Goal: Transaction & Acquisition: Purchase product/service

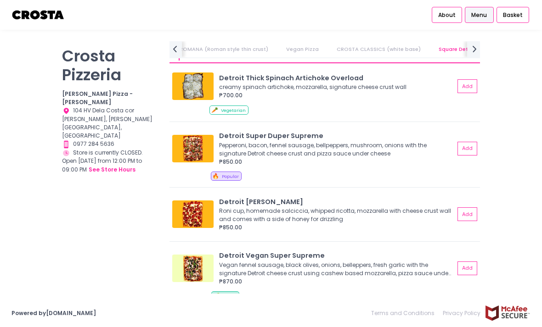
scroll to position [1103, 0]
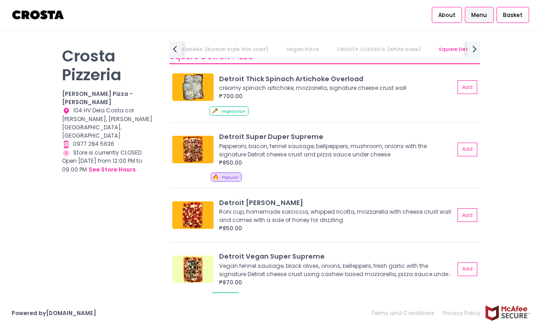
click at [410, 150] on div "Pepperoni, bacon, fennel sausage, bellpeppers, mushroom, onions with the signat…" at bounding box center [335, 150] width 233 height 17
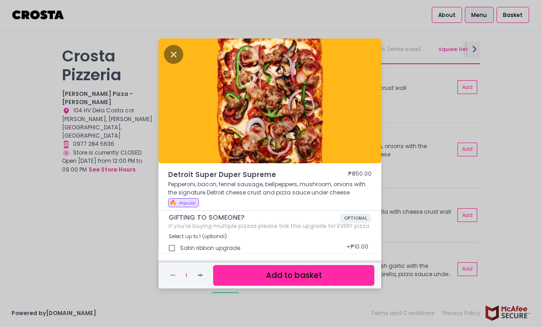
scroll to position [0, 344]
click at [488, 251] on div "Detroit Super Duper Supreme ₱850.00 Pepperoni, bacon, fennel sausage, bellpeppe…" at bounding box center [271, 163] width 542 height 327
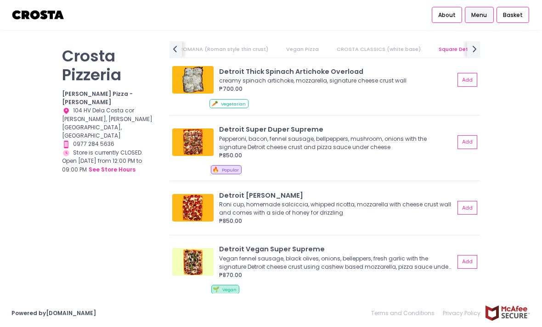
scroll to position [1112, 0]
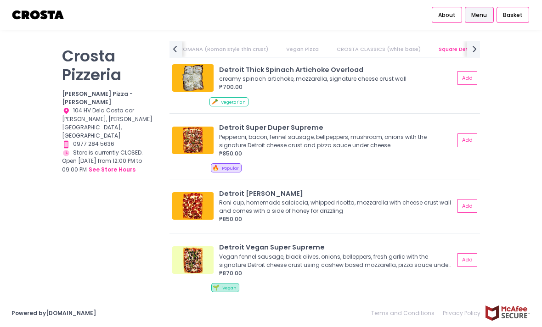
click at [408, 215] on div "₱850.00" at bounding box center [337, 219] width 236 height 8
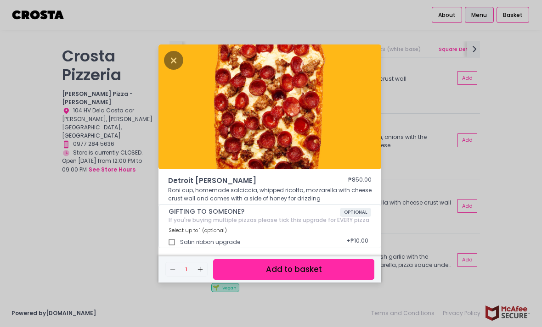
click at [451, 230] on div "Detroit [PERSON_NAME] ₱850.00 [PERSON_NAME] cup, homemade [PERSON_NAME], whippe…" at bounding box center [271, 163] width 542 height 327
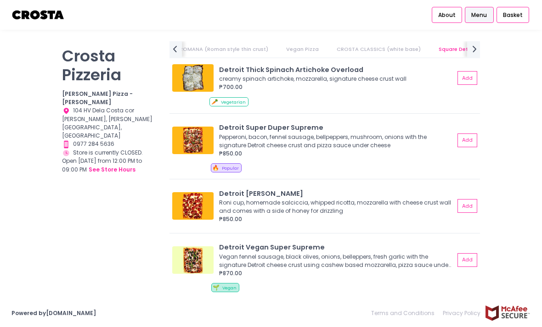
click at [428, 213] on div "Roni cup, homemade salciccia, whipped ricotta, mozzarella with cheese crust wal…" at bounding box center [335, 207] width 233 height 17
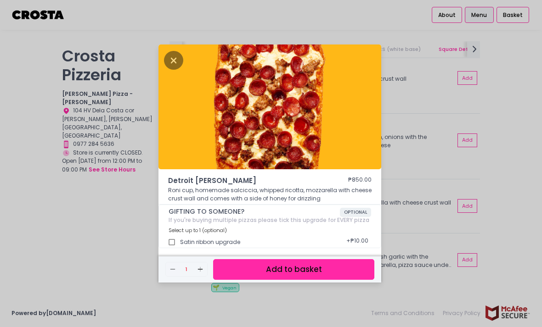
click at [449, 226] on div "Detroit [PERSON_NAME] ₱850.00 [PERSON_NAME] cup, homemade [PERSON_NAME], whippe…" at bounding box center [271, 163] width 542 height 327
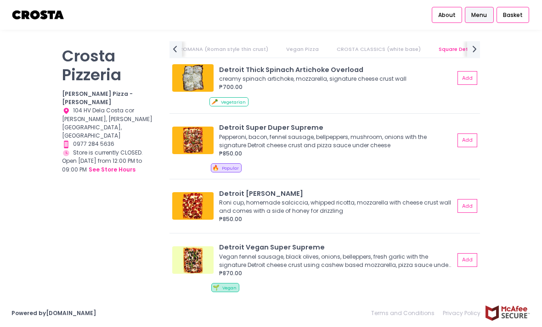
click at [443, 215] on div "₱850.00" at bounding box center [337, 219] width 236 height 8
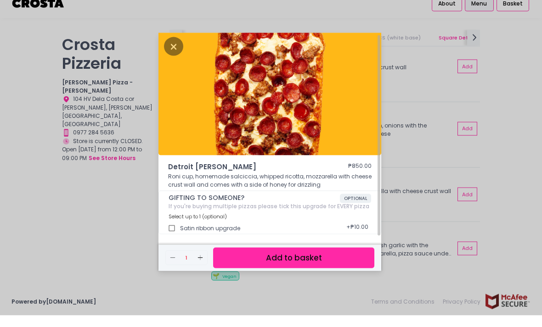
scroll to position [2, 0]
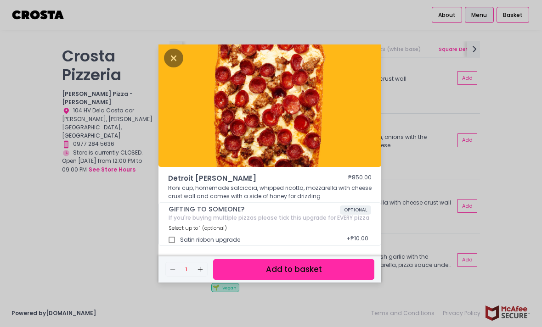
click at [309, 260] on button "Add to basket" at bounding box center [293, 270] width 161 height 21
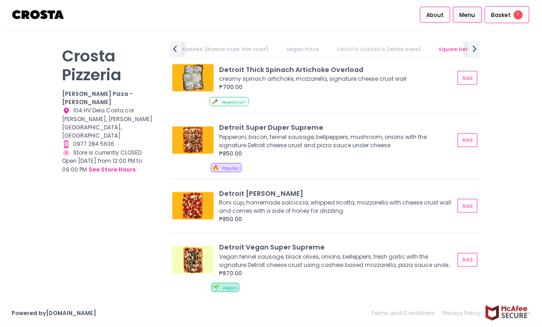
scroll to position [1, 0]
click at [509, 15] on span "Basket" at bounding box center [501, 15] width 20 height 9
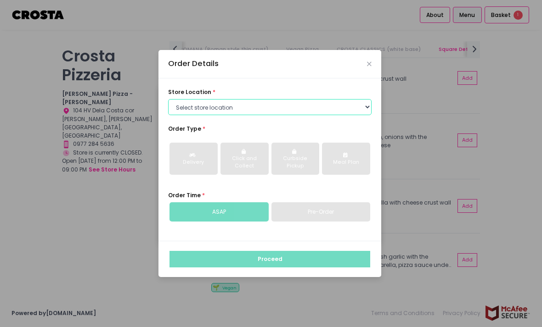
click at [335, 116] on select "Select store location [PERSON_NAME] Pizza - [PERSON_NAME] Pizza - [GEOGRAPHIC_D…" at bounding box center [269, 107] width 203 height 17
select select "5fabb2e53664a8677beaeb89"
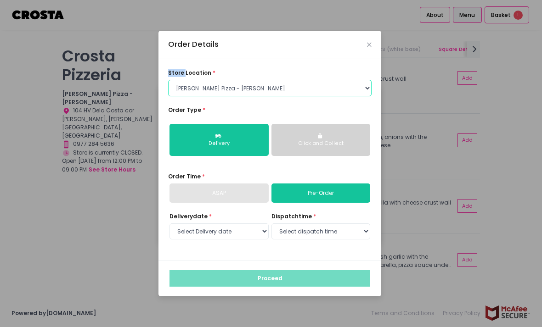
scroll to position [26, 0]
click at [339, 184] on link "Pre-Order" at bounding box center [320, 193] width 99 height 19
click at [343, 184] on link "Pre-Order" at bounding box center [320, 193] width 99 height 19
click at [333, 187] on link "Pre-Order" at bounding box center [320, 193] width 99 height 19
click at [339, 184] on link "Pre-Order" at bounding box center [320, 193] width 99 height 19
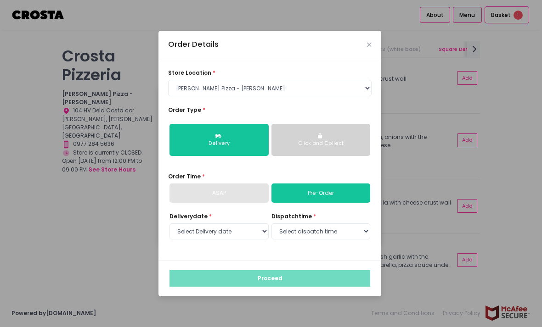
click at [339, 184] on link "Pre-Order" at bounding box center [320, 193] width 99 height 19
click at [334, 140] on div "Click and Collect" at bounding box center [320, 143] width 87 height 7
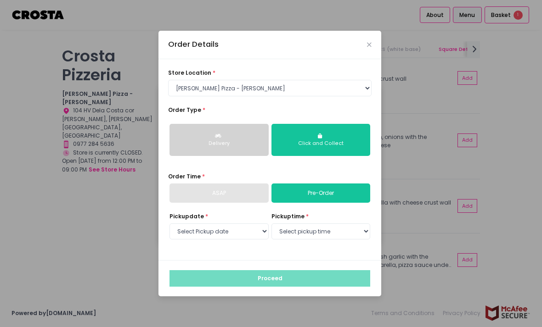
click at [334, 140] on div "Click and Collect" at bounding box center [320, 143] width 87 height 7
click at [237, 224] on select "Select Pickup date [DATE] [DATE] [DATE] [DATE] [DATE] [DATE]" at bounding box center [218, 232] width 99 height 17
select select "[DATE]"
select select "13:00"
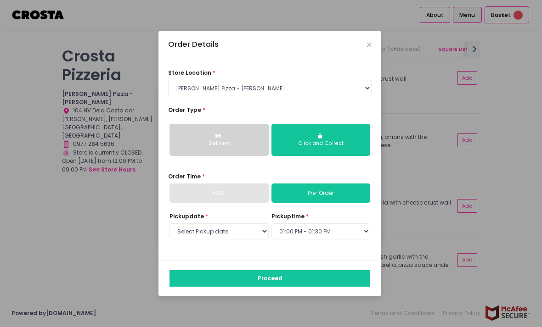
click at [339, 271] on button "Proceed" at bounding box center [269, 279] width 201 height 17
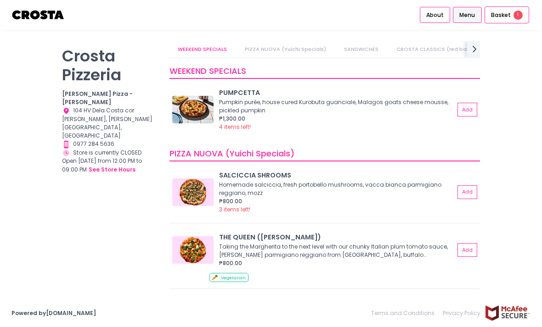
click at [506, 9] on div "Basket 1" at bounding box center [507, 14] width 45 height 17
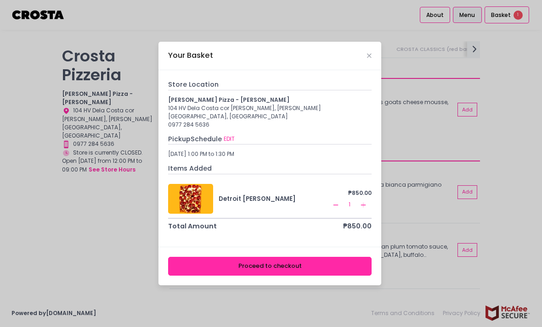
click at [228, 271] on button "Proceed to checkout" at bounding box center [269, 266] width 203 height 19
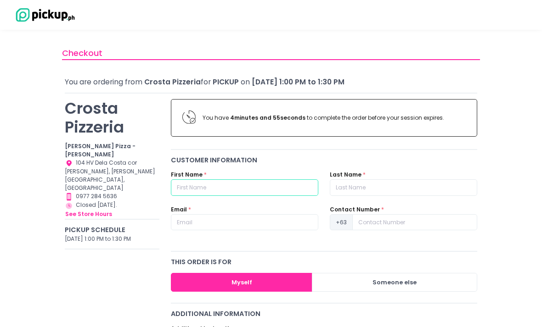
click at [276, 191] on input "text" at bounding box center [244, 188] width 147 height 17
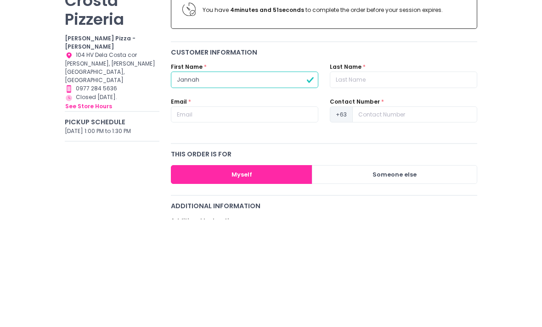
type input "Jannah"
click at [398, 180] on input "text" at bounding box center [403, 188] width 147 height 17
type input "Espenilla"
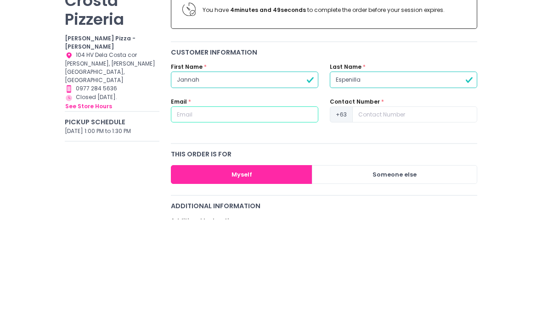
click at [282, 214] on input "text" at bounding box center [244, 222] width 147 height 17
type input "[EMAIL_ADDRESS][DOMAIN_NAME]"
click at [427, 214] on input at bounding box center [414, 222] width 125 height 17
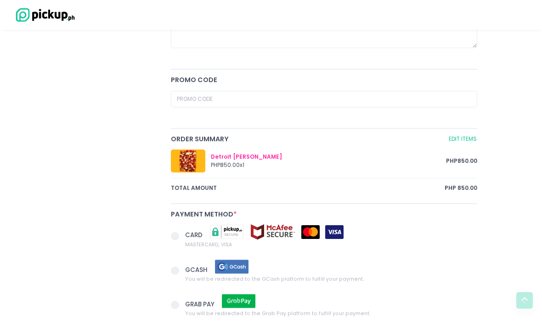
scroll to position [341, 0]
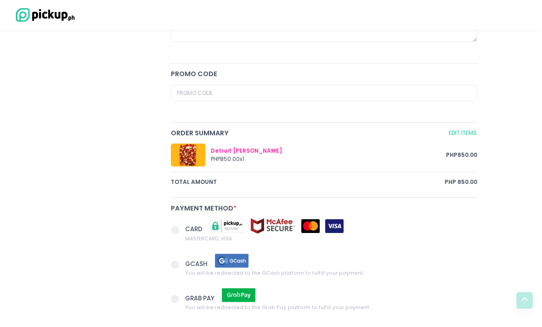
type input "9611598484"
click at [173, 261] on span at bounding box center [175, 265] width 8 height 8
click at [182, 260] on input "GCASH You will be redirected to the GCash platform to fulfill your payment." at bounding box center [185, 263] width 6 height 6
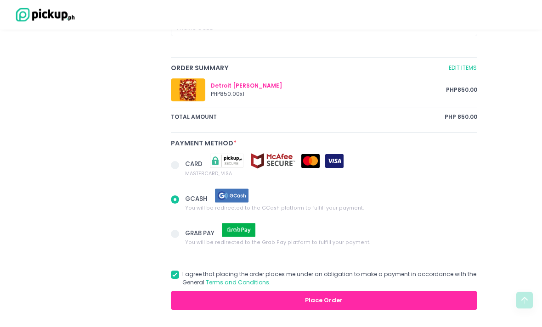
scroll to position [406, 0]
click at [430, 299] on button "Place Order" at bounding box center [324, 301] width 306 height 19
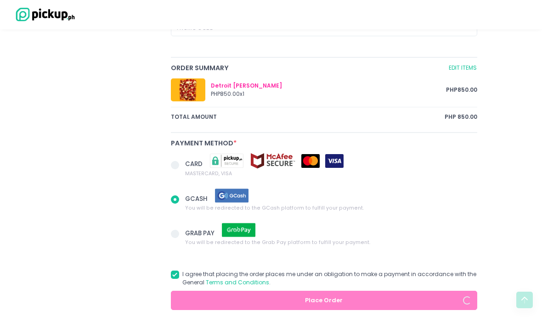
radio input "true"
